Goal: Task Accomplishment & Management: Use online tool/utility

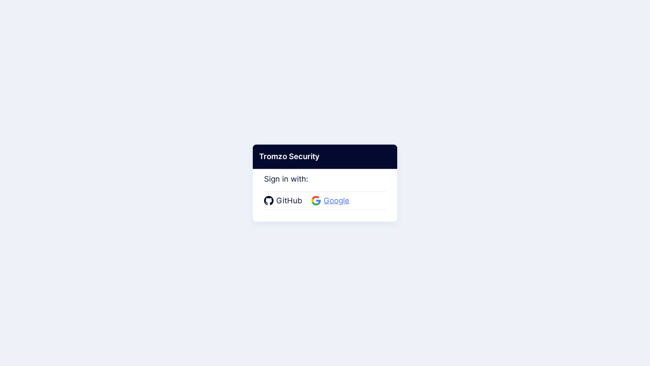
click at [336, 195] on span "Google" at bounding box center [336, 201] width 31 height 12
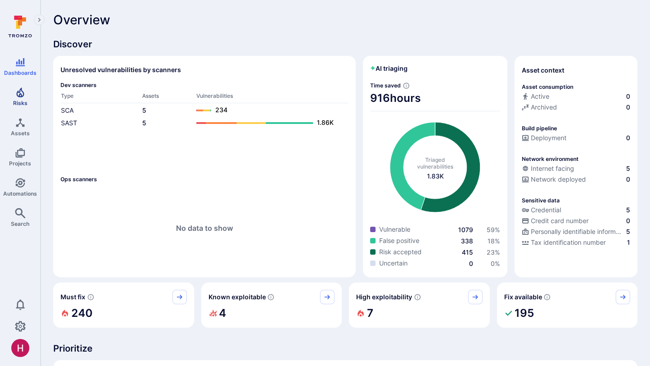
click at [23, 95] on icon "Risks" at bounding box center [20, 93] width 8 height 10
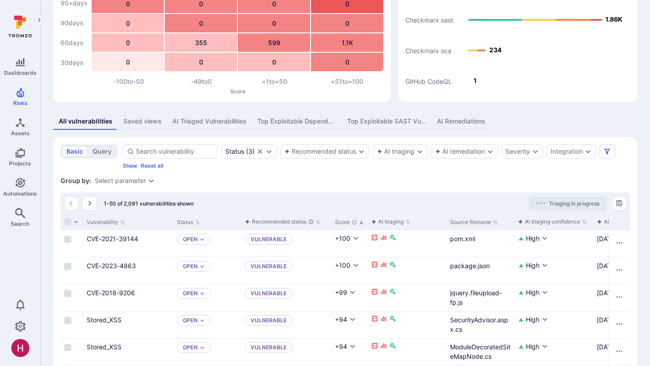
scroll to position [76, 0]
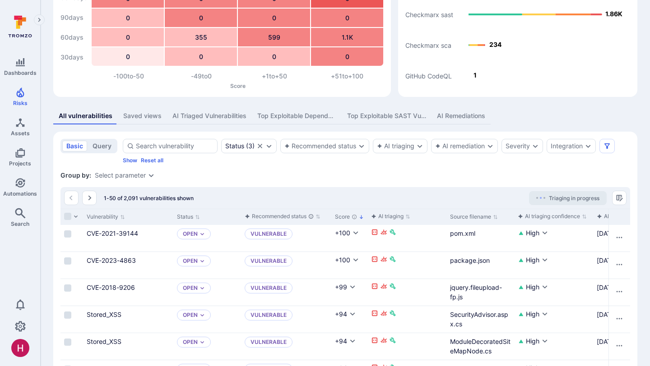
click at [606, 216] on div "AI triage completed date" at bounding box center [631, 216] width 69 height 9
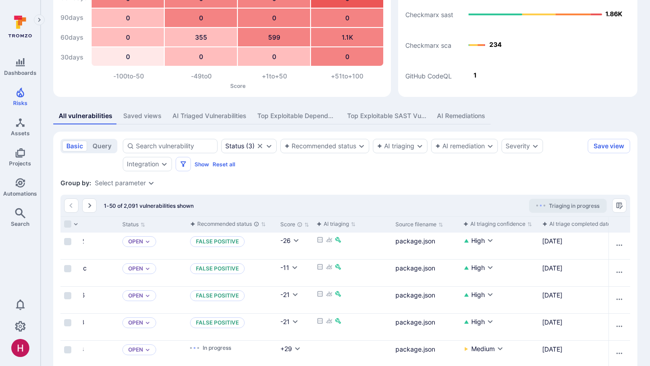
scroll to position [0, 53]
click at [566, 224] on div "AI triage completed date" at bounding box center [578, 224] width 69 height 9
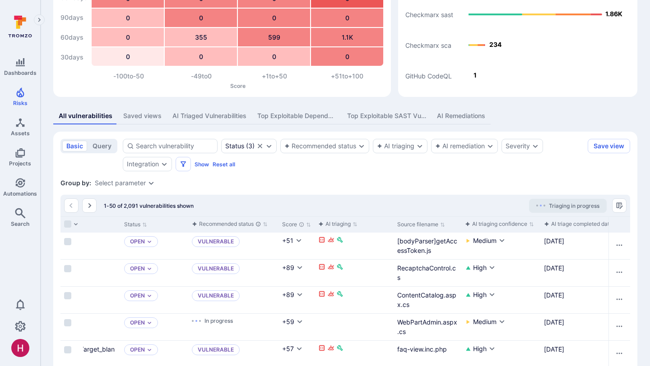
click at [544, 221] on button "AI triage completed date" at bounding box center [581, 224] width 75 height 7
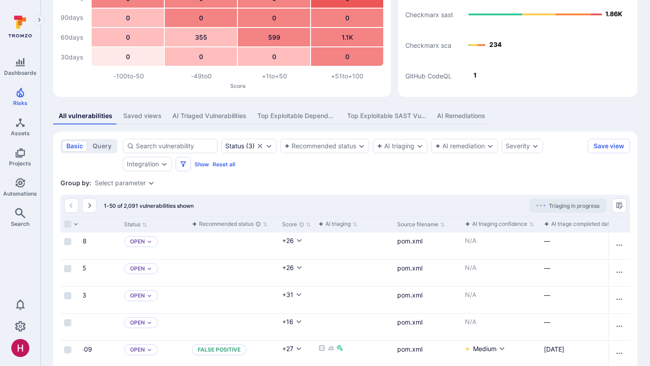
click at [553, 218] on div "AI triage completed date" at bounding box center [583, 225] width 86 height 16
click at [555, 226] on div "AI triage completed date" at bounding box center [578, 224] width 69 height 9
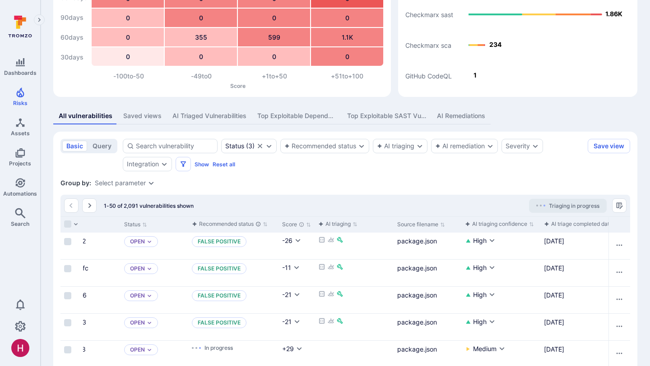
click at [567, 224] on div "AI triage completed date" at bounding box center [578, 224] width 69 height 9
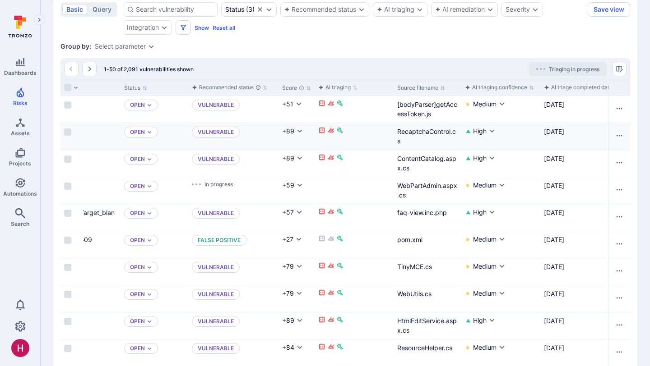
scroll to position [207, 0]
